Goal: Obtain resource: Obtain resource

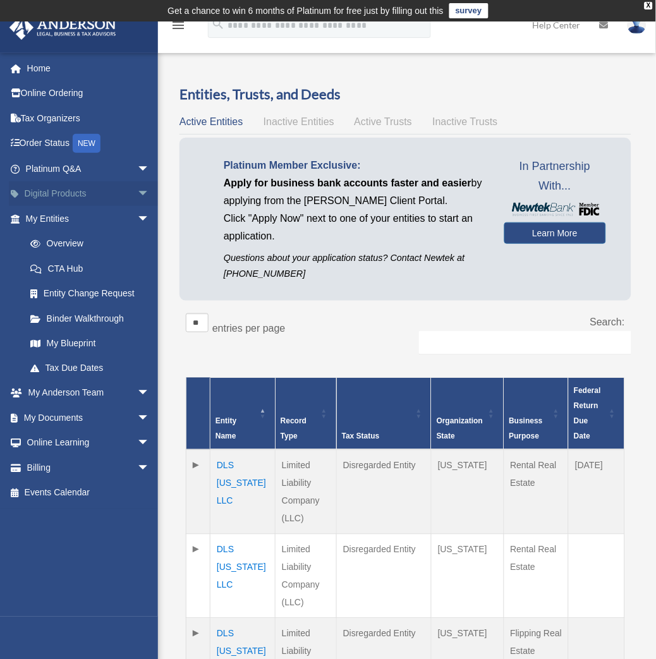
click at [78, 199] on link "Digital Products arrow_drop_down" at bounding box center [89, 193] width 160 height 25
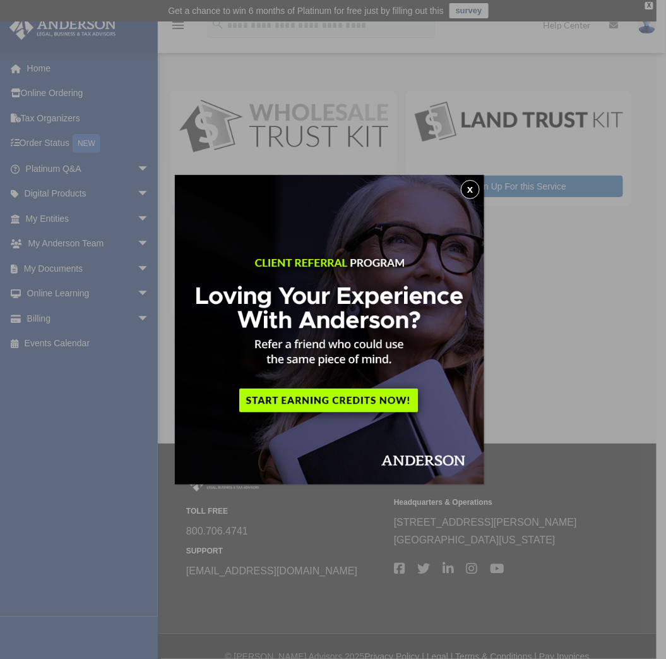
click at [462, 186] on img at bounding box center [329, 329] width 309 height 309
click at [471, 184] on button "x" at bounding box center [470, 189] width 19 height 19
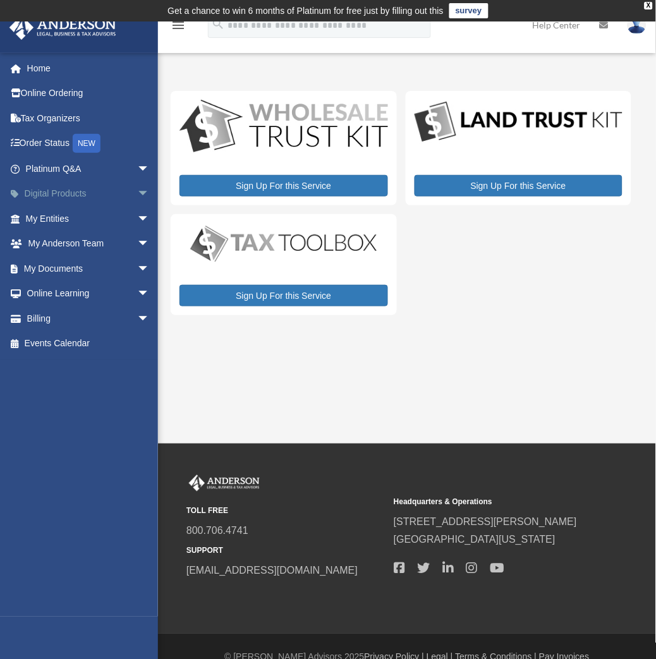
click at [139, 191] on span "arrow_drop_down" at bounding box center [149, 194] width 25 height 26
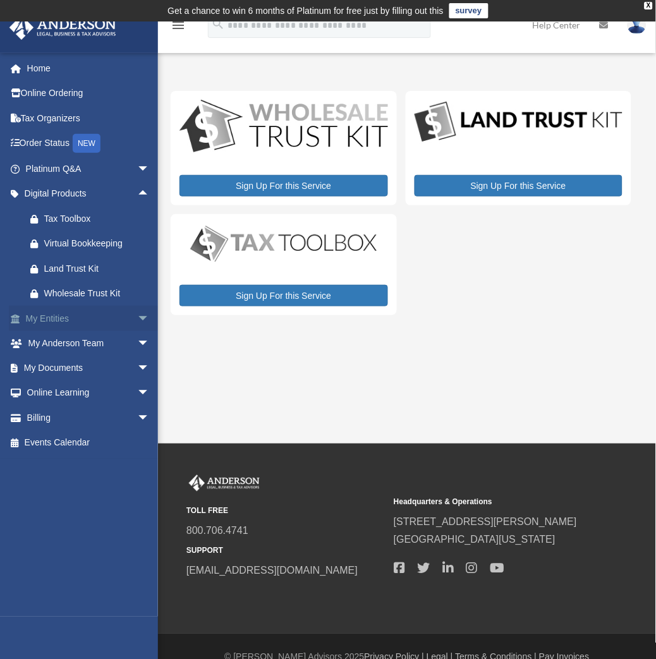
click at [137, 320] on span "arrow_drop_down" at bounding box center [149, 319] width 25 height 26
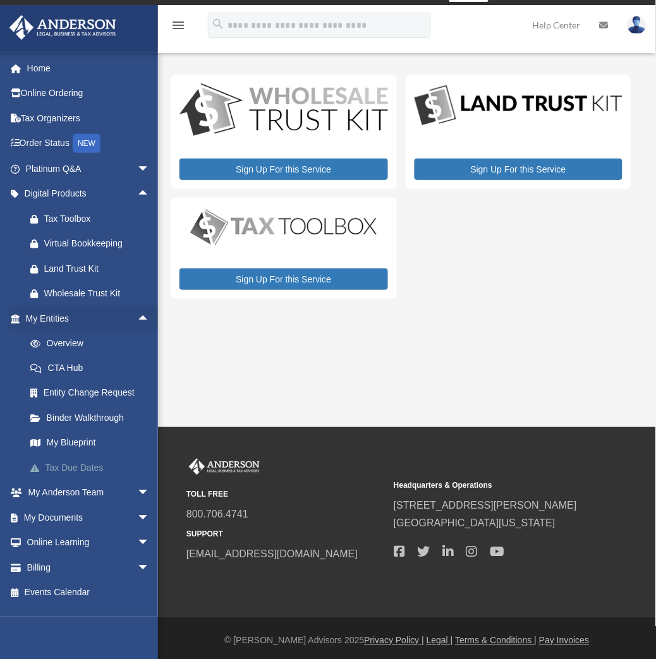
scroll to position [21, 0]
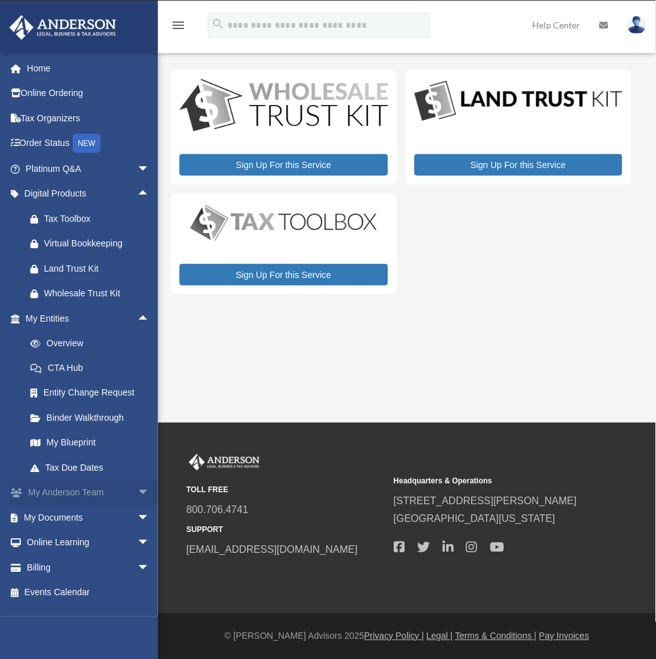
click at [137, 493] on span "arrow_drop_down" at bounding box center [149, 494] width 25 height 26
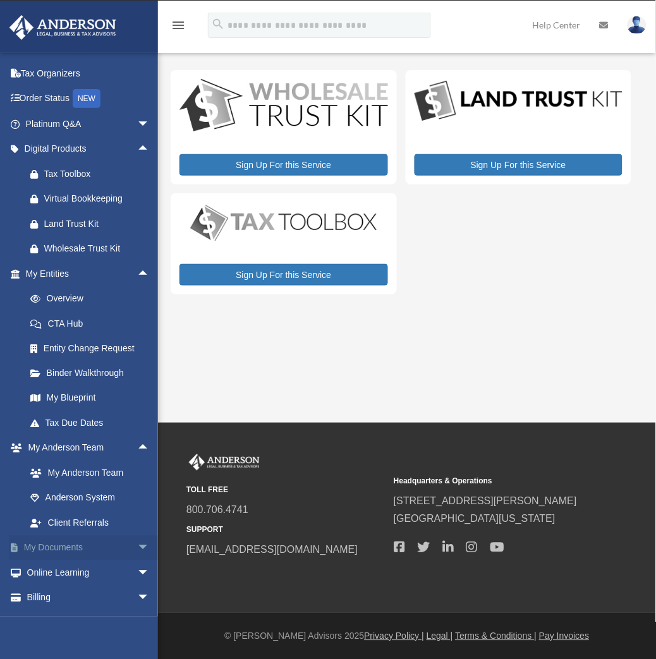
scroll to position [66, 0]
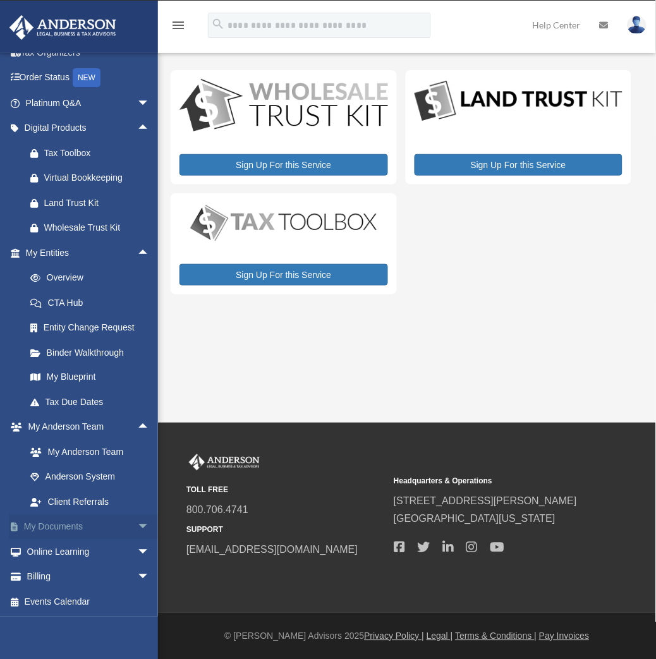
click at [137, 519] on span "arrow_drop_down" at bounding box center [149, 528] width 25 height 26
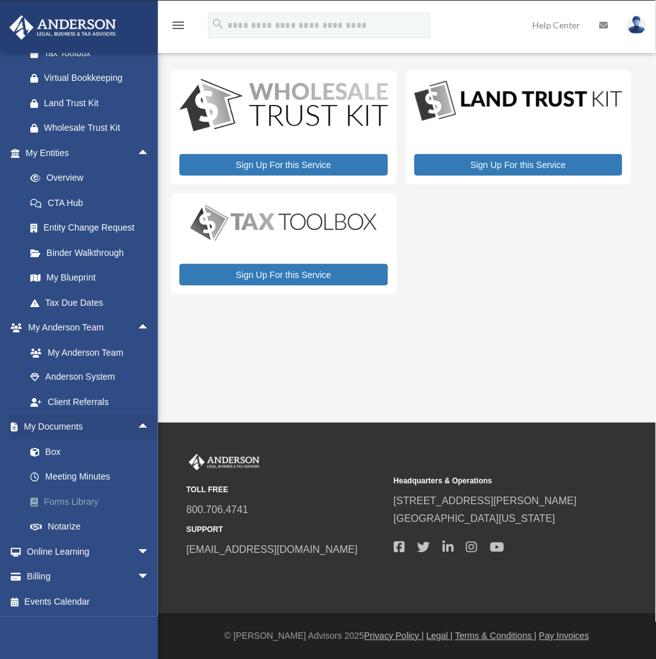
click at [95, 496] on link "Forms Library" at bounding box center [93, 501] width 151 height 25
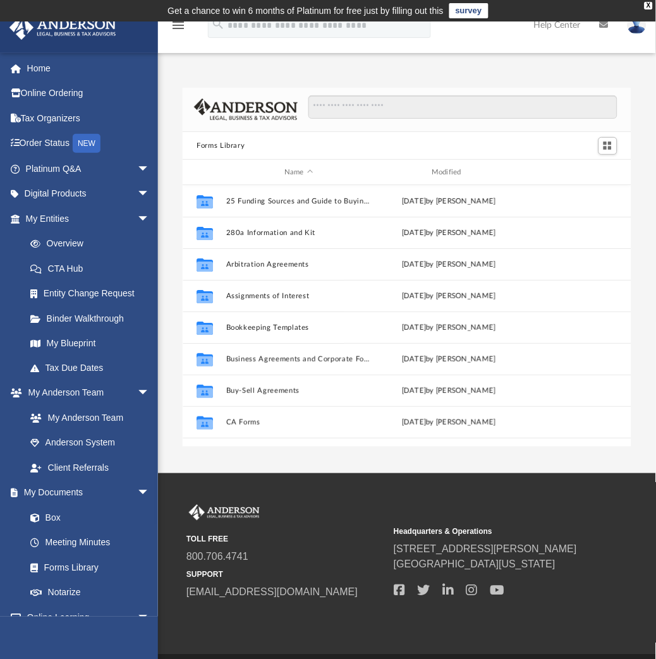
click at [207, 112] on img at bounding box center [246, 110] width 104 height 22
click at [192, 112] on div at bounding box center [240, 110] width 114 height 22
click at [181, 109] on div "Forms Library Name Modified Collaborated Folder 25 Funding Sources and Guide to…" at bounding box center [407, 267] width 498 height 359
